Goal: Task Accomplishment & Management: Use online tool/utility

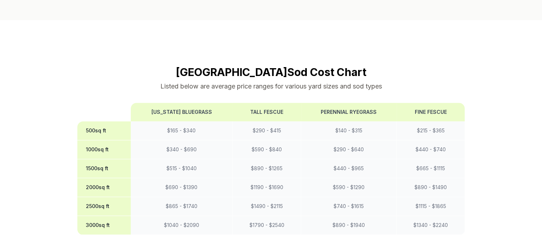
scroll to position [571, 0]
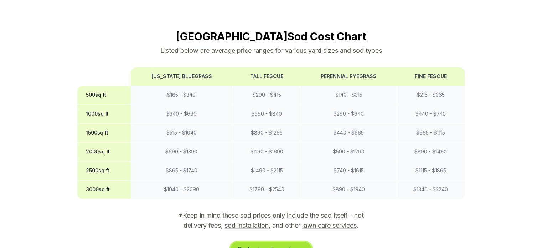
click at [262, 242] on link "Find out my lawn size →" at bounding box center [271, 249] width 81 height 14
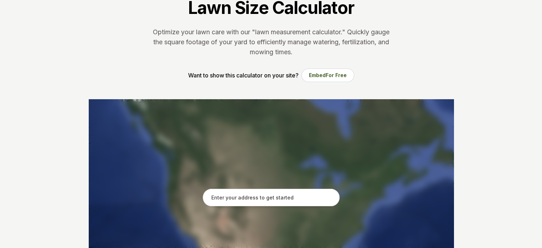
scroll to position [107, 0]
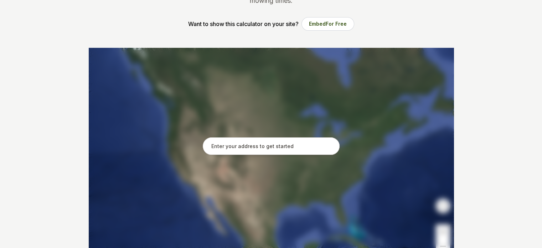
click at [285, 147] on input "text" at bounding box center [271, 146] width 137 height 18
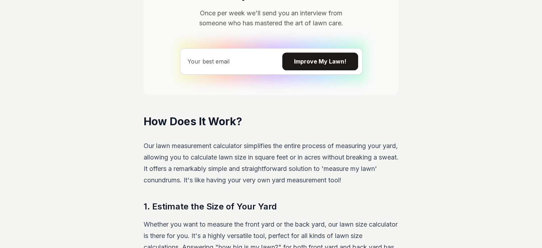
scroll to position [606, 0]
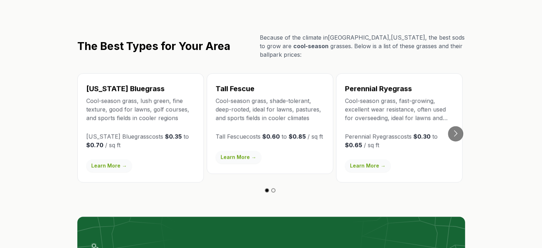
scroll to position [1248, 0]
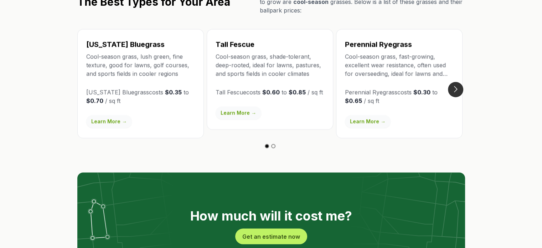
click at [456, 82] on button "Go to next slide" at bounding box center [455, 89] width 15 height 15
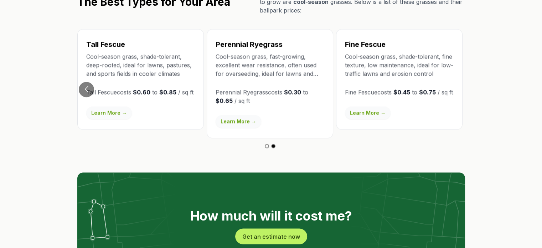
click at [296, 56] on p "Cool-season grass, fast-growing, excellent wear resistance, often used for over…" at bounding box center [270, 65] width 109 height 26
click at [85, 82] on button "Go to previous slide" at bounding box center [86, 89] width 15 height 15
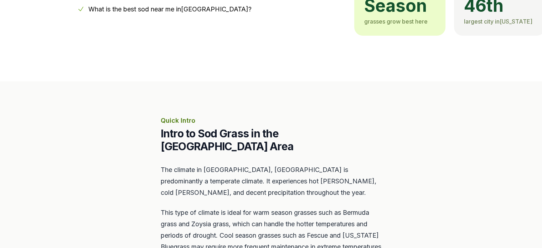
scroll to position [0, 0]
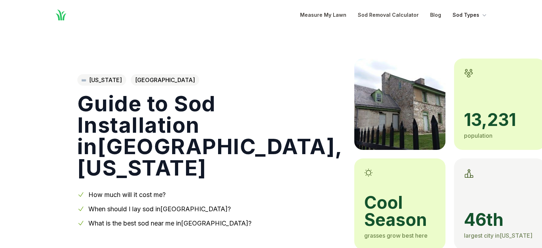
click at [476, 16] on button "Sod Types" at bounding box center [470, 15] width 35 height 9
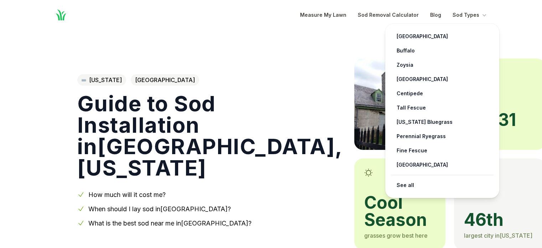
click at [512, 25] on header "Home Open main menu Measure My Lawn Sod Removal Calculator Blog Sod Types [GEOG…" at bounding box center [271, 15] width 542 height 30
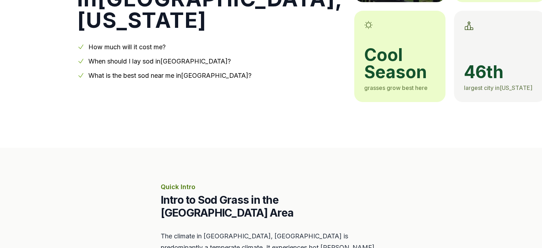
scroll to position [71, 0]
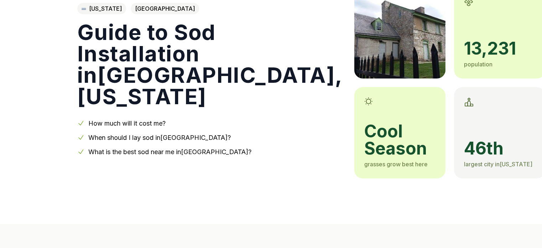
click at [111, 11] on link "[US_STATE]" at bounding box center [101, 8] width 49 height 11
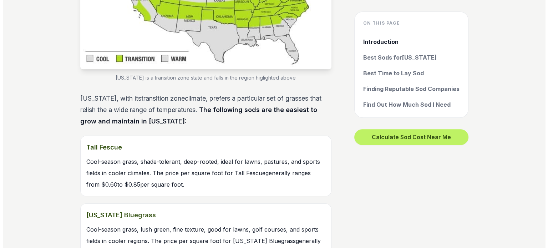
scroll to position [606, 0]
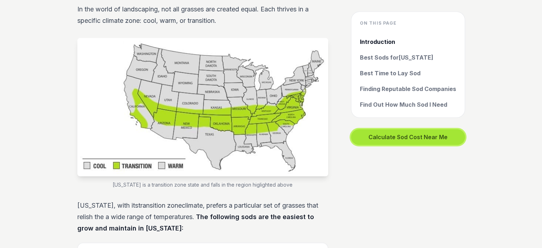
click at [393, 136] on button "Calculate Sod Cost Near Me" at bounding box center [408, 137] width 114 height 16
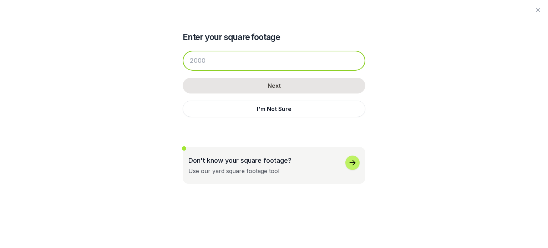
click at [235, 61] on input "number" at bounding box center [274, 61] width 183 height 20
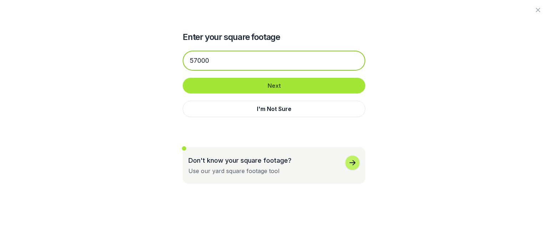
type input "57000"
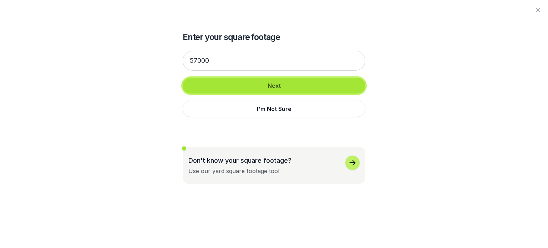
click at [297, 89] on button "Next" at bounding box center [274, 86] width 183 height 16
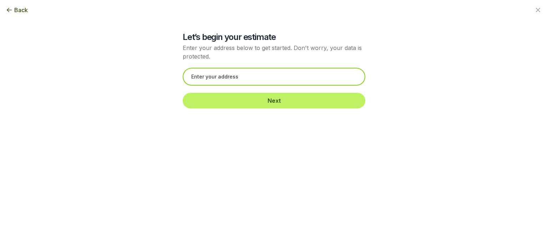
click at [262, 79] on input "text" at bounding box center [274, 77] width 183 height 18
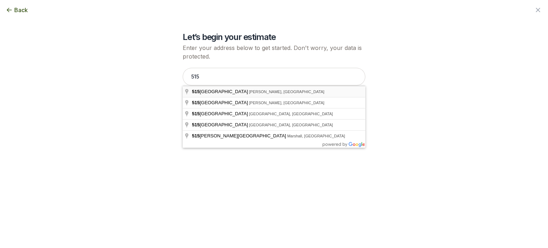
type input "[STREET_ADDRESS][PERSON_NAME]"
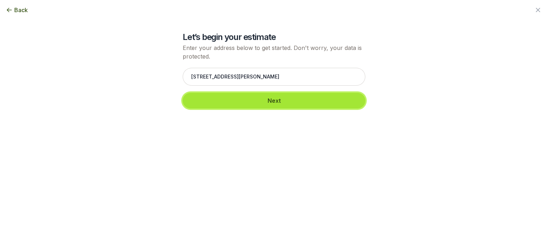
click at [257, 100] on button "Next" at bounding box center [274, 101] width 183 height 16
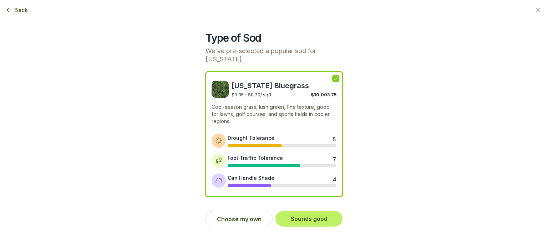
click at [19, 12] on span "Back" at bounding box center [21, 10] width 14 height 9
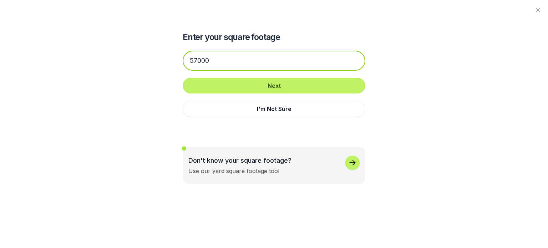
drag, startPoint x: 215, startPoint y: 61, endPoint x: 191, endPoint y: 60, distance: 23.6
click at [191, 60] on input "57000" at bounding box center [274, 61] width 183 height 20
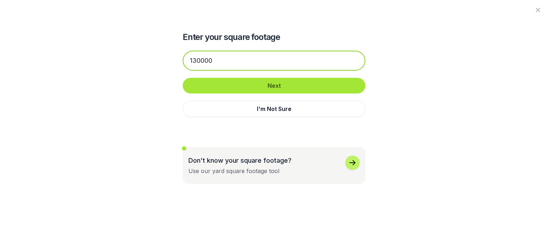
type input "130000"
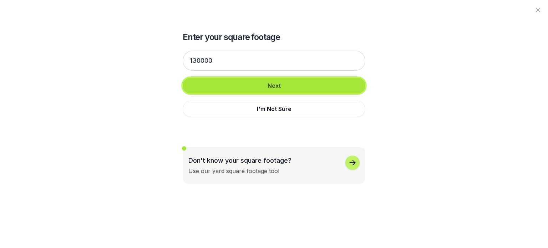
click at [242, 84] on button "Next" at bounding box center [274, 86] width 183 height 16
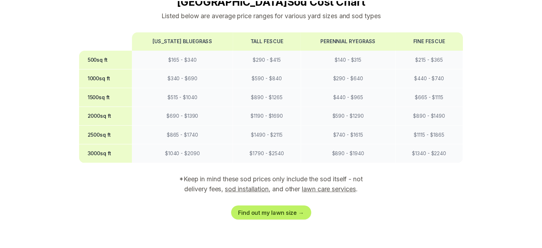
scroll to position [71, 0]
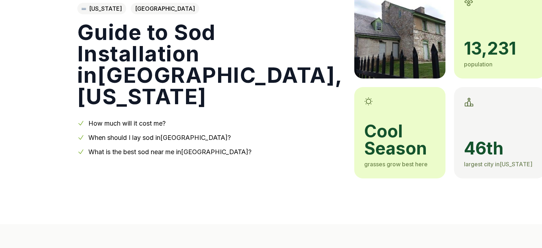
click at [101, 11] on link "[US_STATE]" at bounding box center [101, 8] width 49 height 11
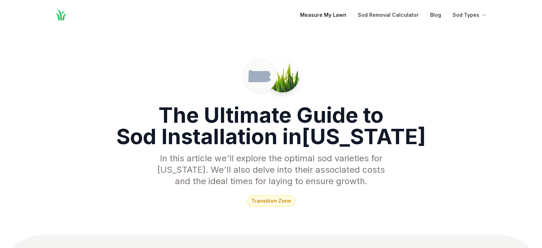
click at [328, 15] on link "Measure My Lawn" at bounding box center [323, 15] width 46 height 9
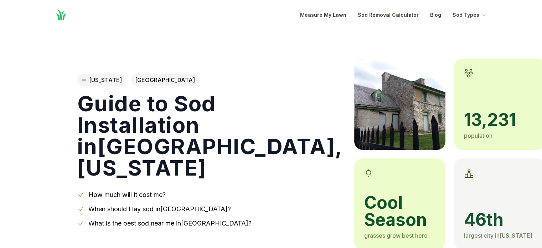
scroll to position [71, 0]
click at [108, 81] on link "[US_STATE]" at bounding box center [101, 79] width 49 height 11
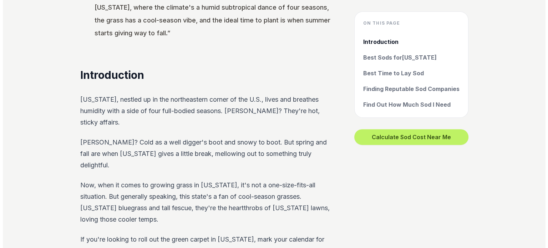
scroll to position [285, 0]
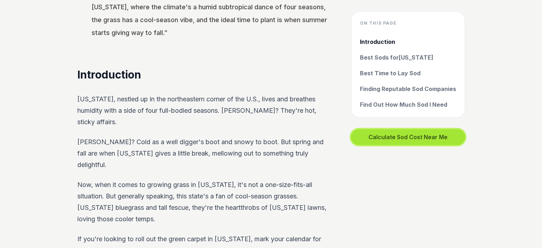
click at [390, 137] on button "Calculate Sod Cost Near Me" at bounding box center [408, 137] width 114 height 16
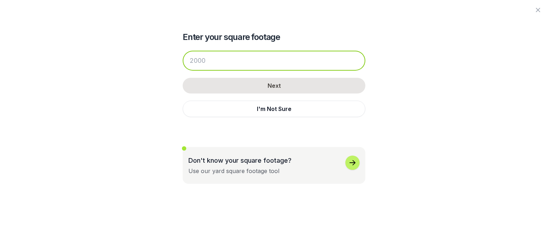
click at [235, 62] on input "number" at bounding box center [274, 61] width 183 height 20
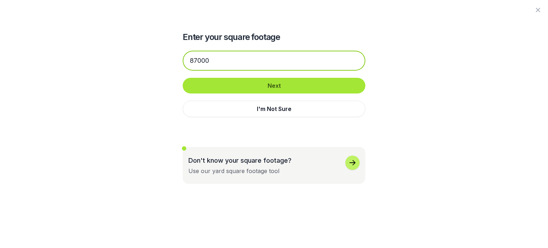
type input "87000"
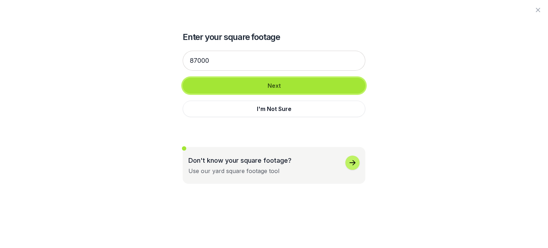
click at [264, 85] on button "Next" at bounding box center [274, 86] width 183 height 16
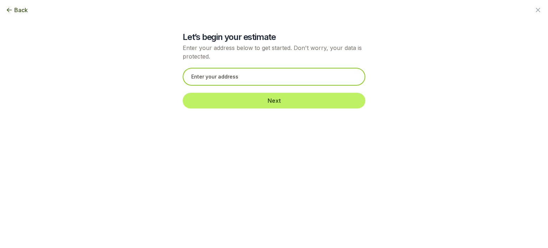
click at [251, 77] on input "text" at bounding box center [274, 77] width 183 height 18
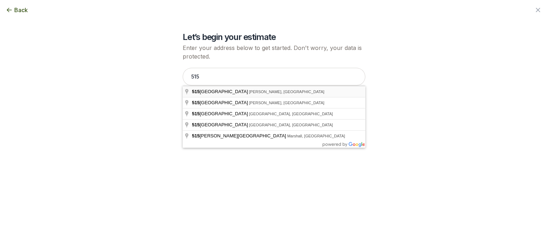
type input "[STREET_ADDRESS][PERSON_NAME]"
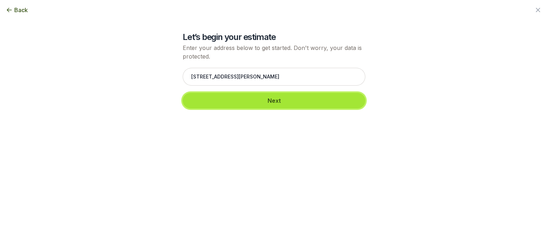
click at [269, 101] on button "Next" at bounding box center [274, 101] width 183 height 16
